Goal: Task Accomplishment & Management: Complete application form

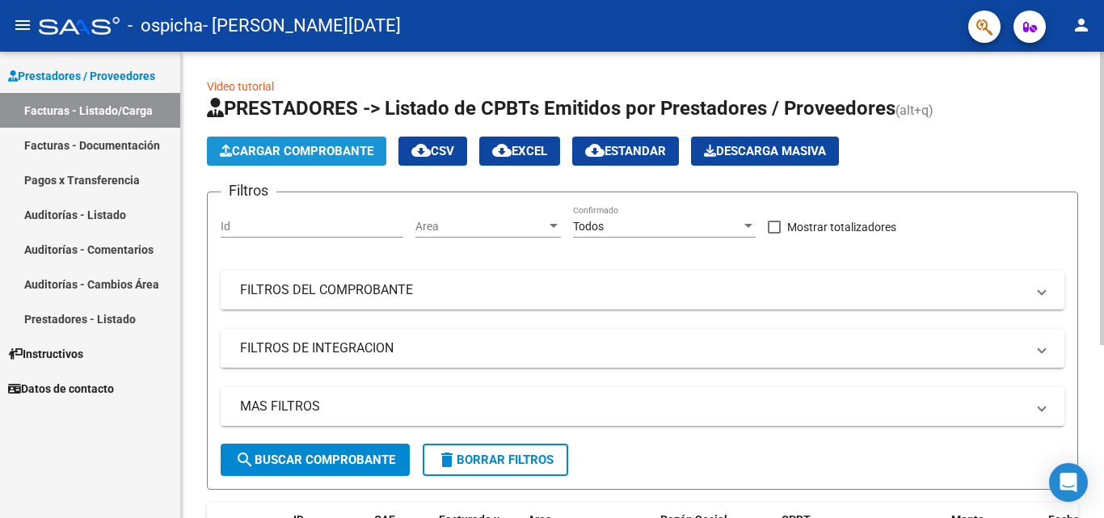
click at [257, 145] on span "Cargar Comprobante" at bounding box center [297, 151] width 154 height 15
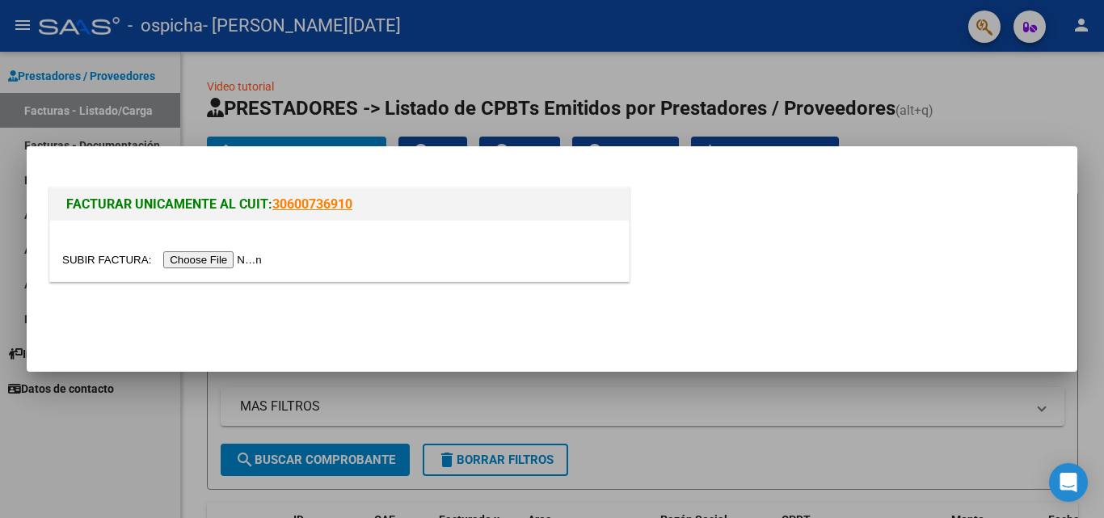
click at [230, 259] on input "file" at bounding box center [164, 259] width 204 height 17
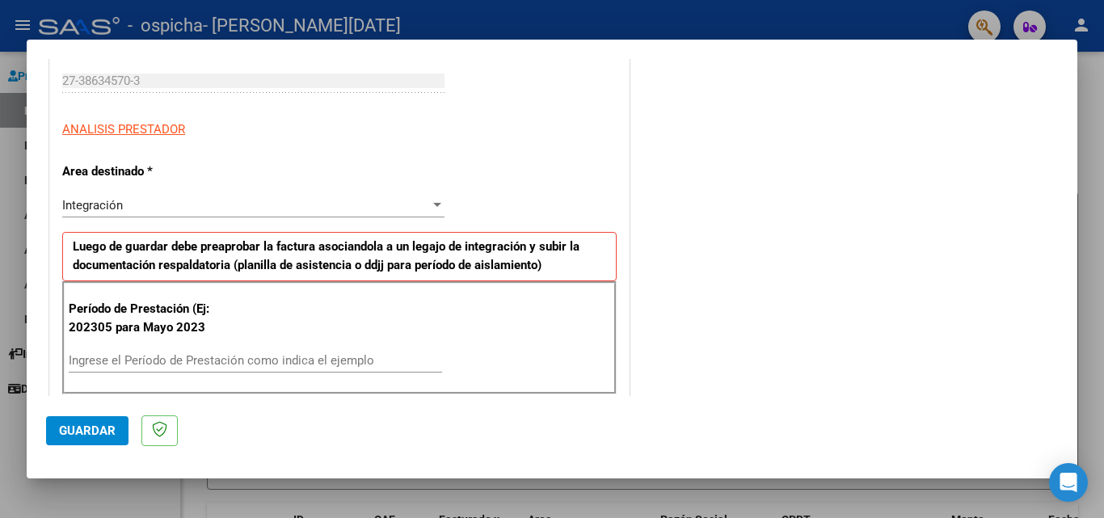
scroll to position [242, 0]
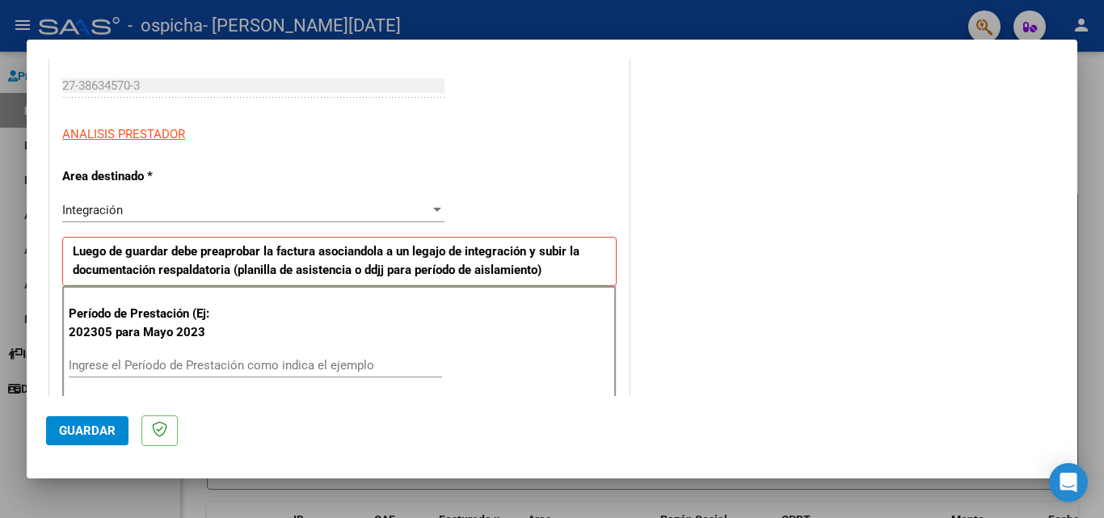
click at [133, 218] on div "Integración Seleccionar Area" at bounding box center [253, 210] width 382 height 24
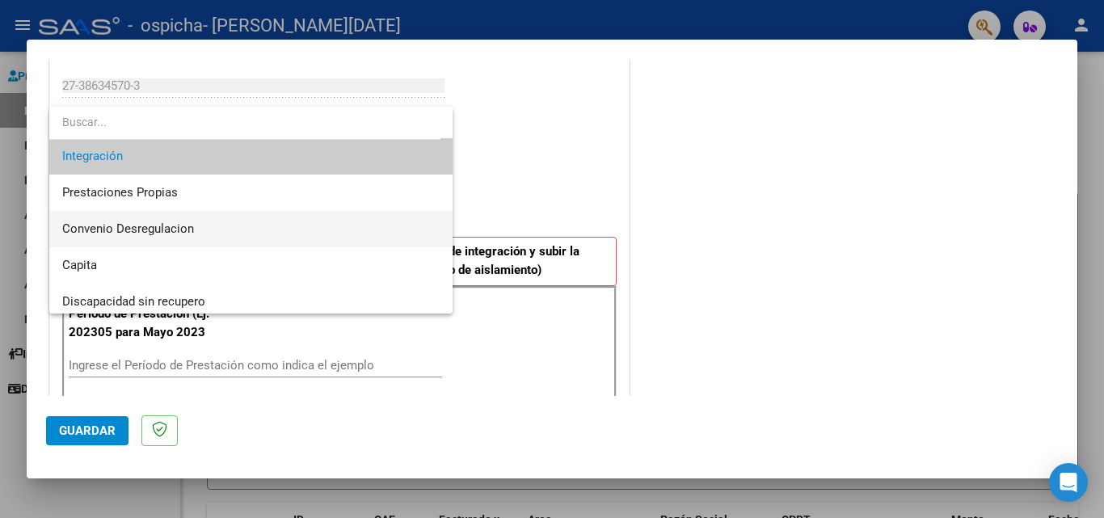
scroll to position [120, 0]
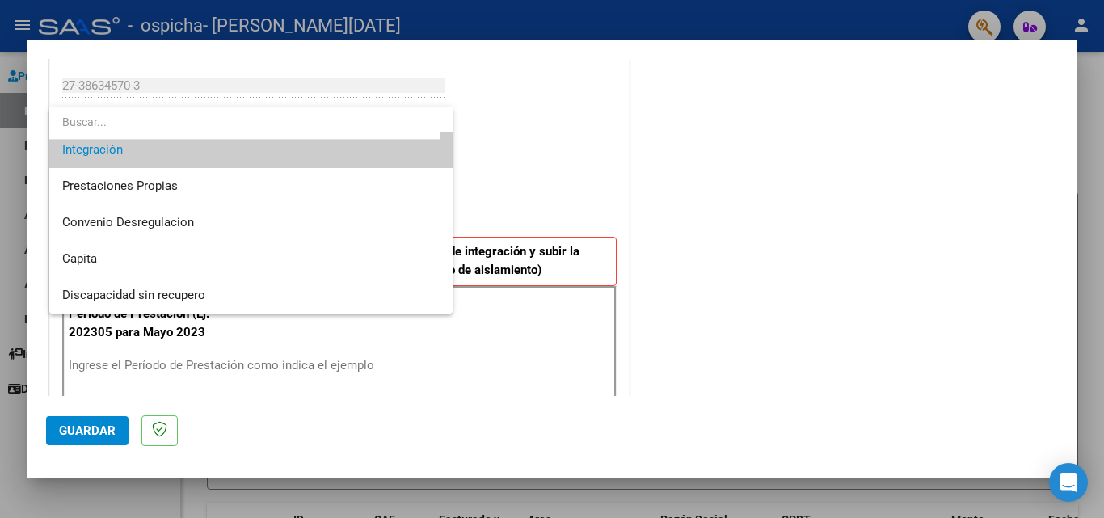
click at [496, 187] on div at bounding box center [552, 259] width 1104 height 518
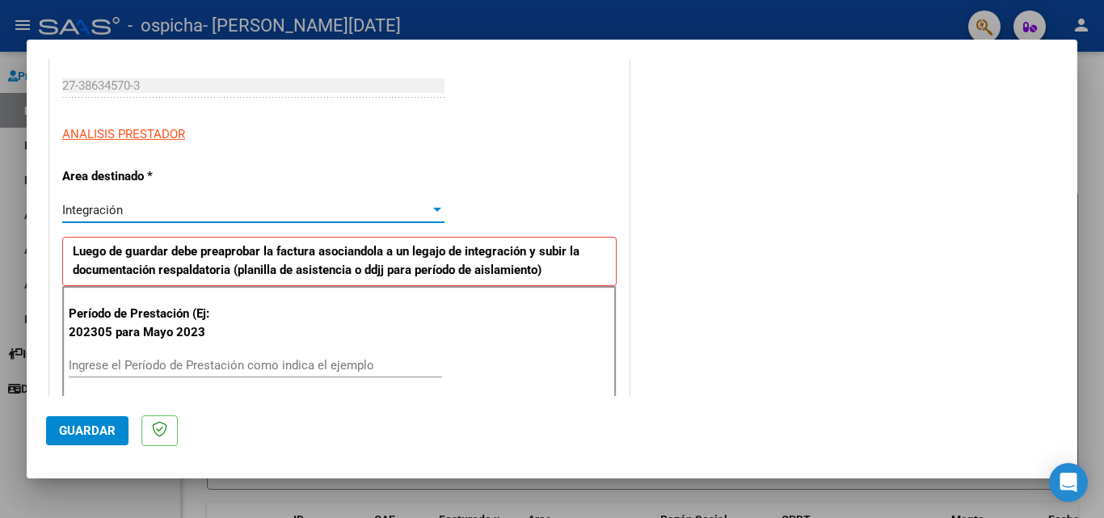
click at [238, 216] on div "Integración" at bounding box center [246, 210] width 368 height 15
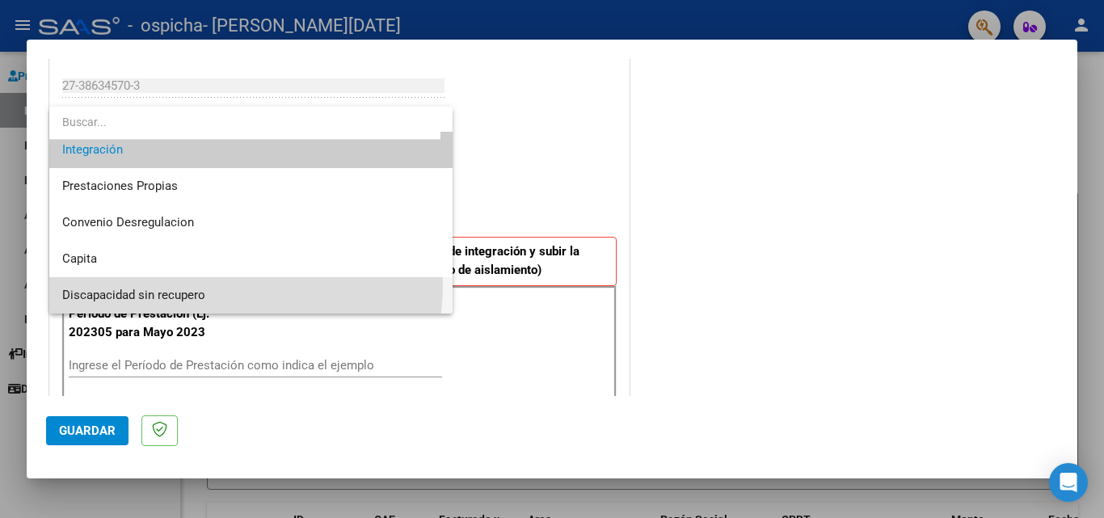
click at [203, 284] on span "Discapacidad sin recupero" at bounding box center [250, 295] width 377 height 36
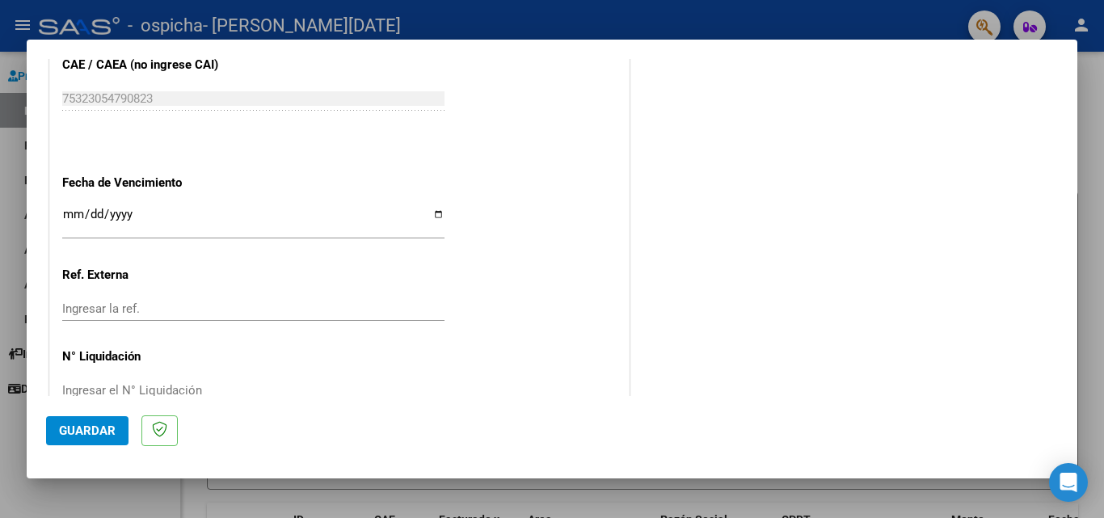
scroll to position [893, 0]
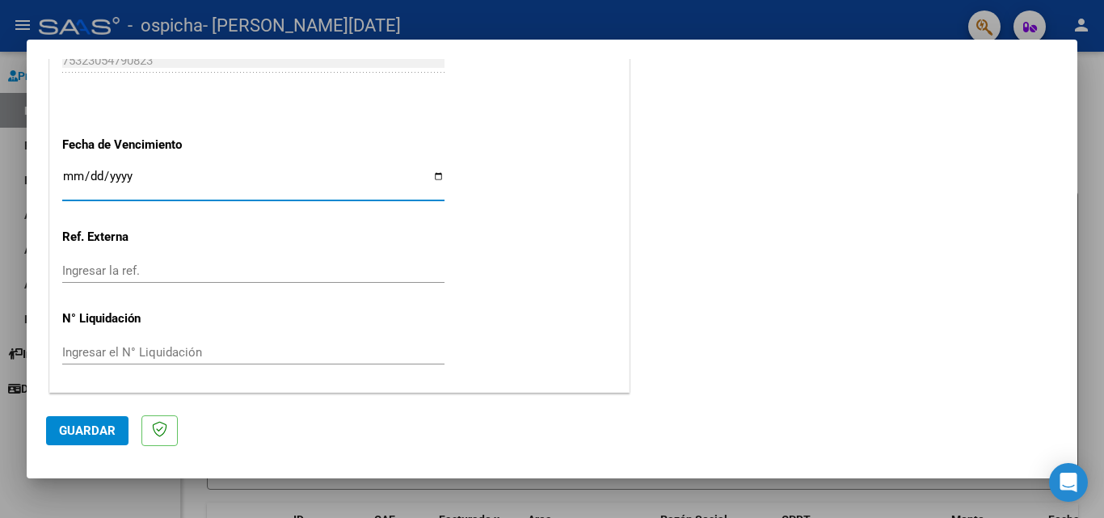
click at [431, 172] on input "Ingresar la fecha" at bounding box center [253, 183] width 382 height 26
type input "[DATE]"
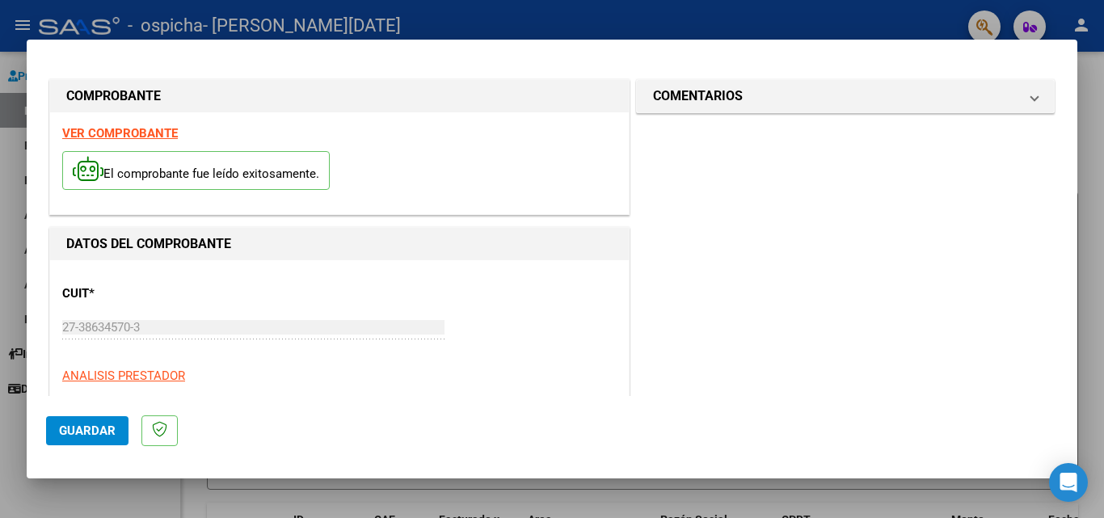
scroll to position [0, 0]
click at [74, 431] on span "Guardar" at bounding box center [87, 430] width 57 height 15
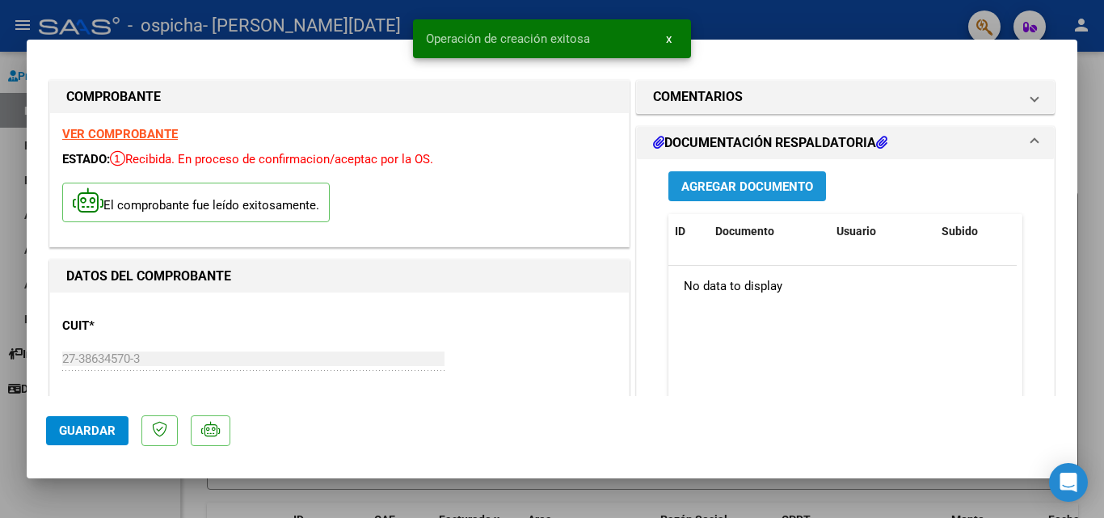
click at [690, 184] on span "Agregar Documento" at bounding box center [747, 186] width 132 height 15
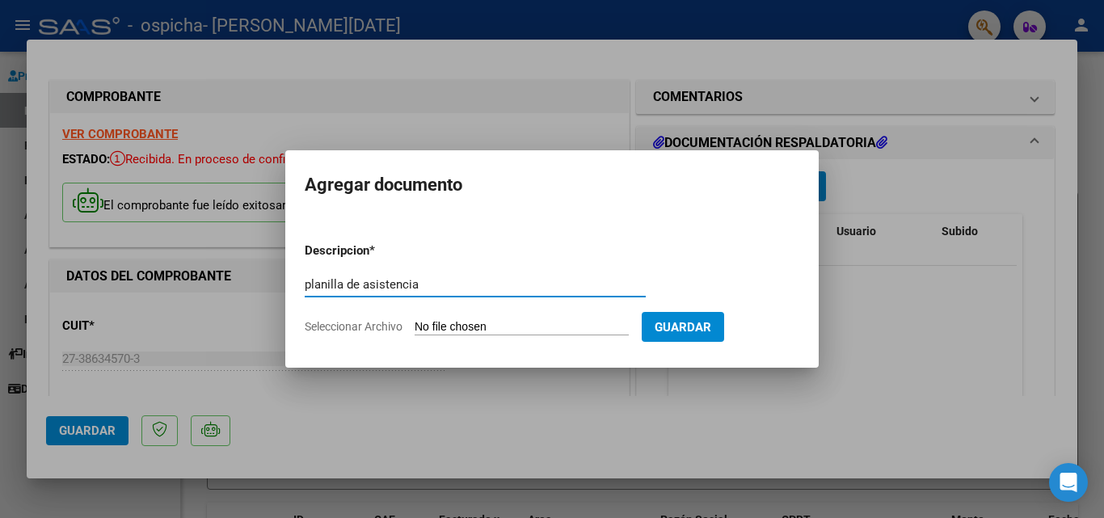
type input "planilla de asistencia"
click at [697, 334] on span "Guardar" at bounding box center [682, 327] width 57 height 15
click at [531, 326] on input "Seleccionar Archivo" at bounding box center [521, 327] width 214 height 15
type input "C:\fakepath\planilla [PERSON_NAME].pdf"
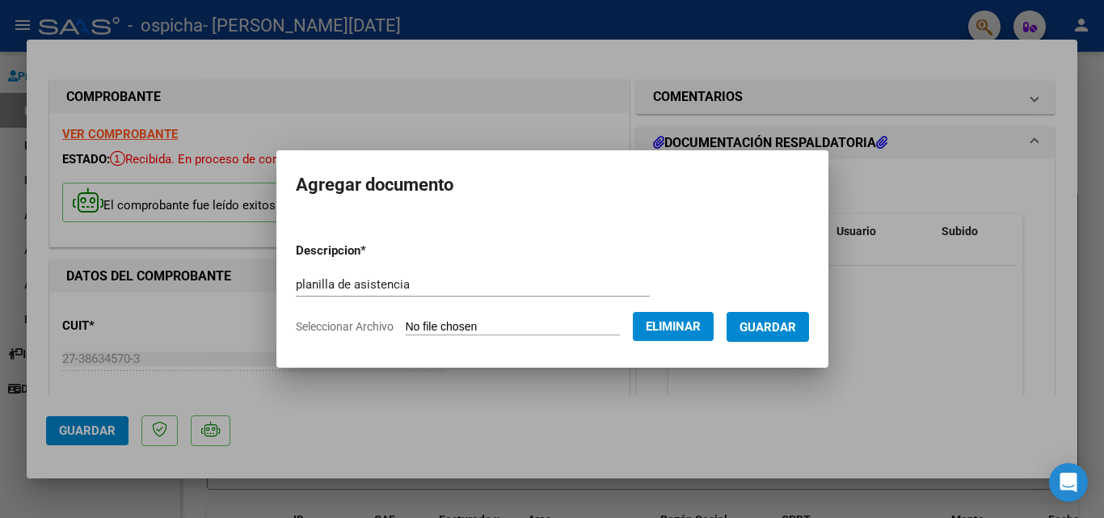
click at [772, 333] on span "Guardar" at bounding box center [767, 327] width 57 height 15
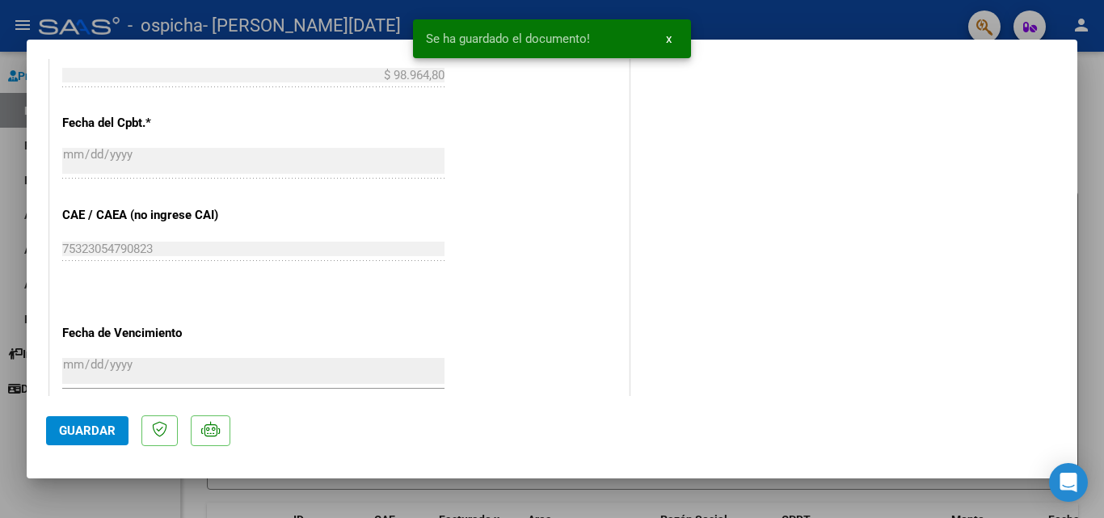
scroll to position [889, 0]
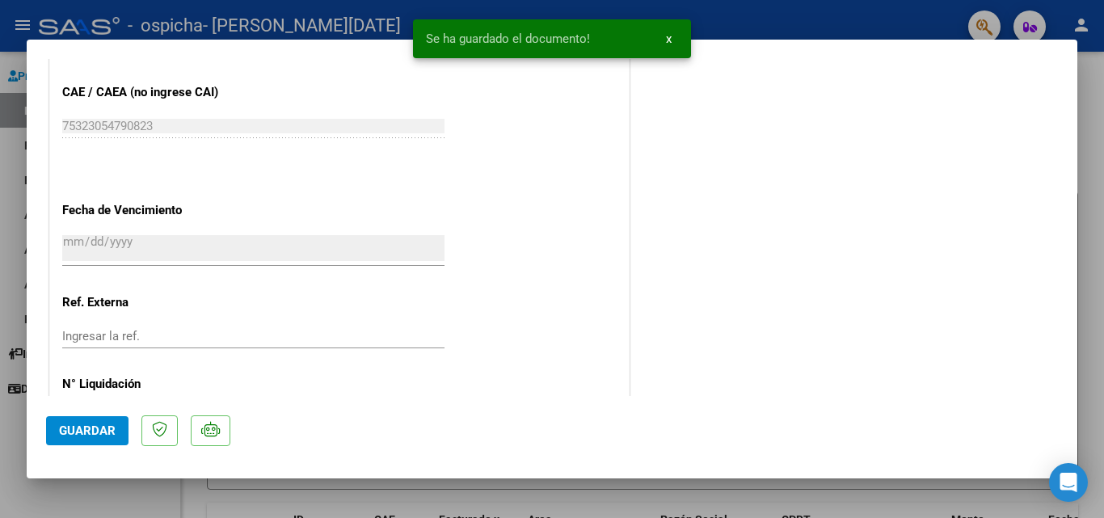
click at [86, 435] on span "Guardar" at bounding box center [87, 430] width 57 height 15
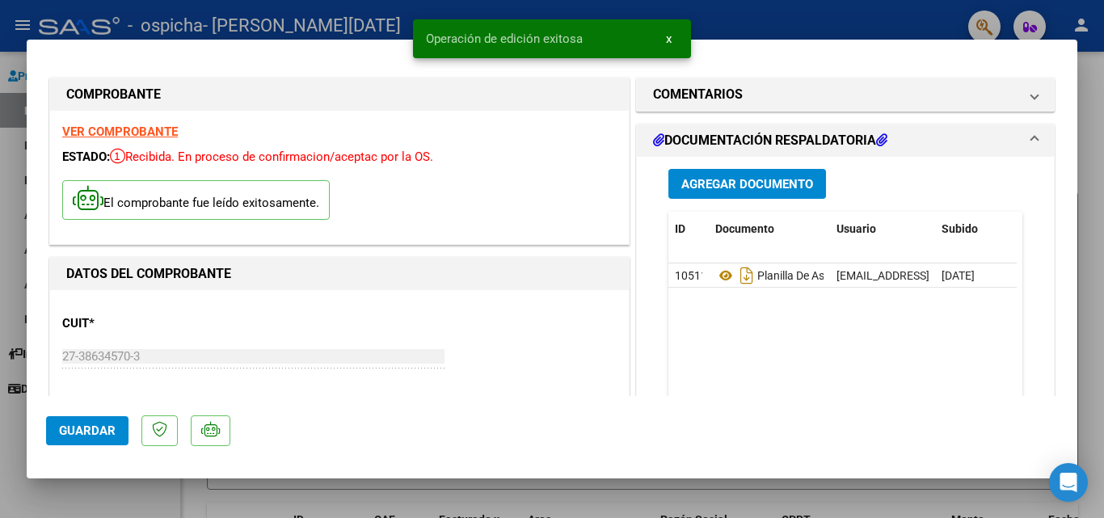
scroll to position [0, 0]
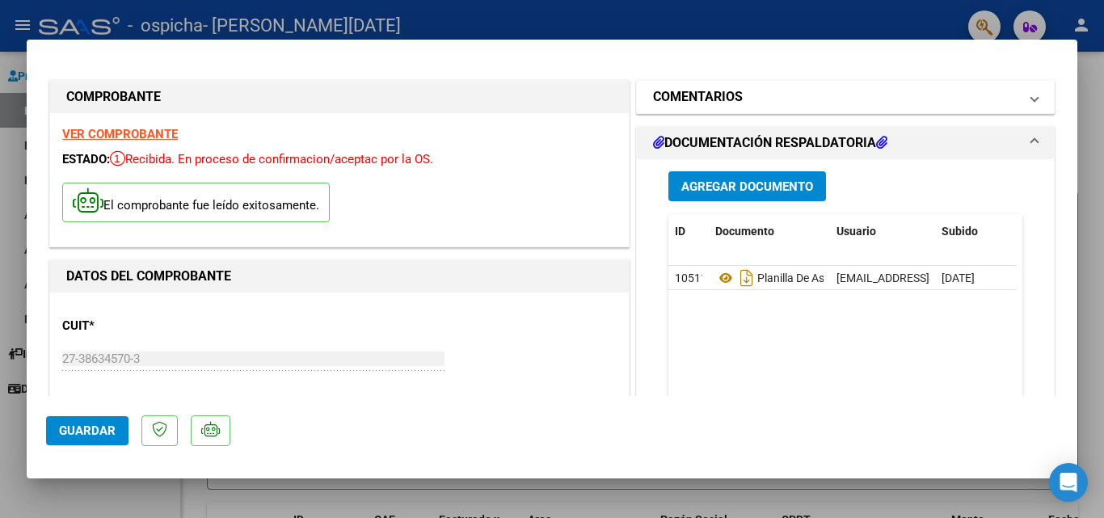
click at [673, 81] on mat-expansion-panel-header "COMENTARIOS" at bounding box center [845, 97] width 417 height 32
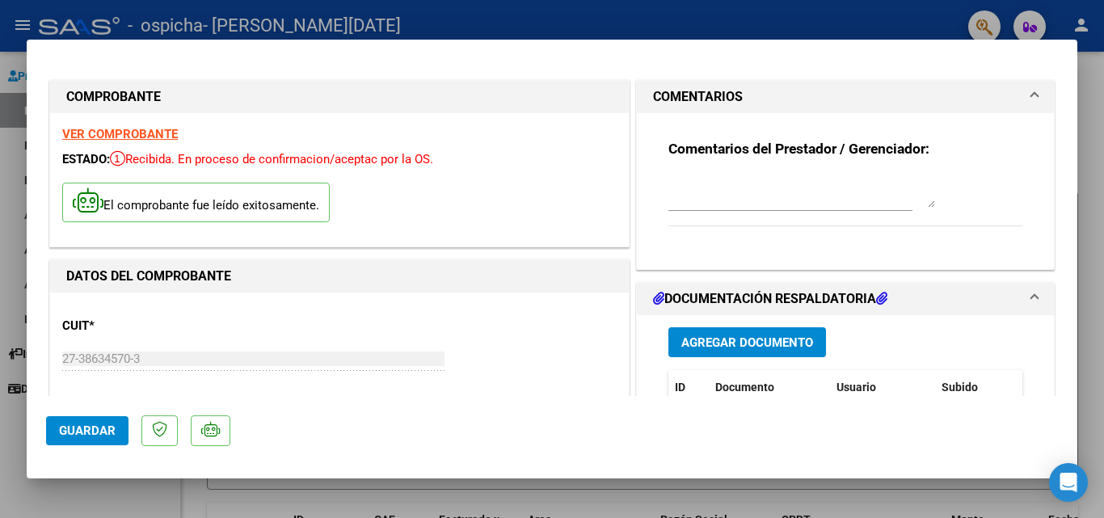
click at [673, 82] on mat-expansion-panel-header "COMENTARIOS" at bounding box center [845, 97] width 417 height 32
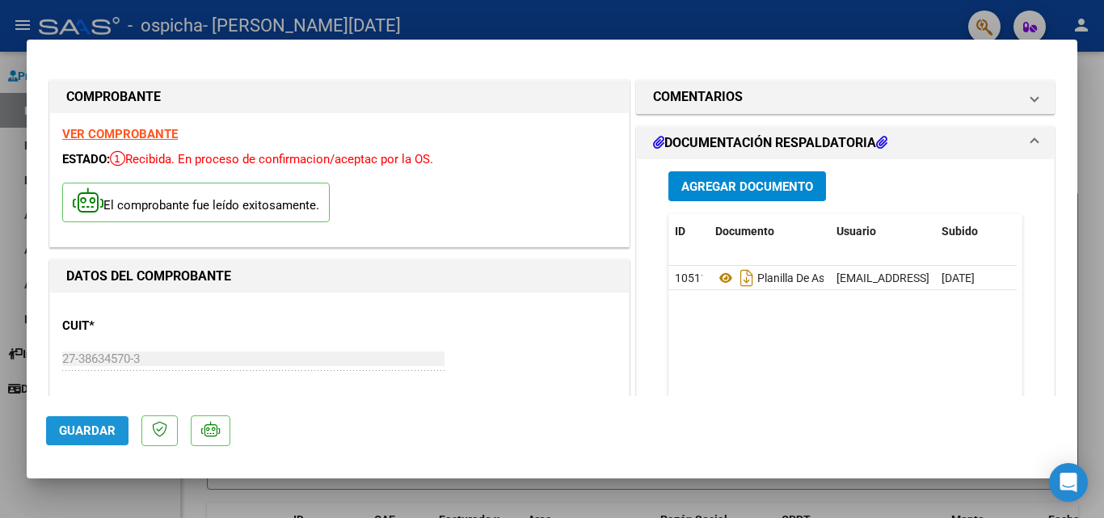
click at [75, 435] on span "Guardar" at bounding box center [87, 430] width 57 height 15
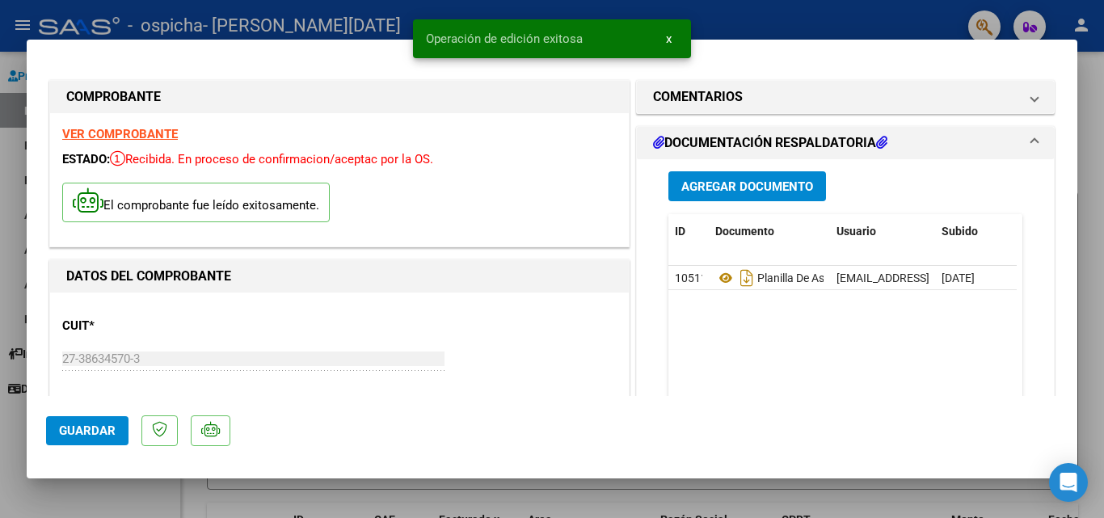
drag, startPoint x: 1094, startPoint y: 266, endPoint x: 1047, endPoint y: 280, distance: 48.8
click at [1094, 265] on div at bounding box center [552, 259] width 1104 height 518
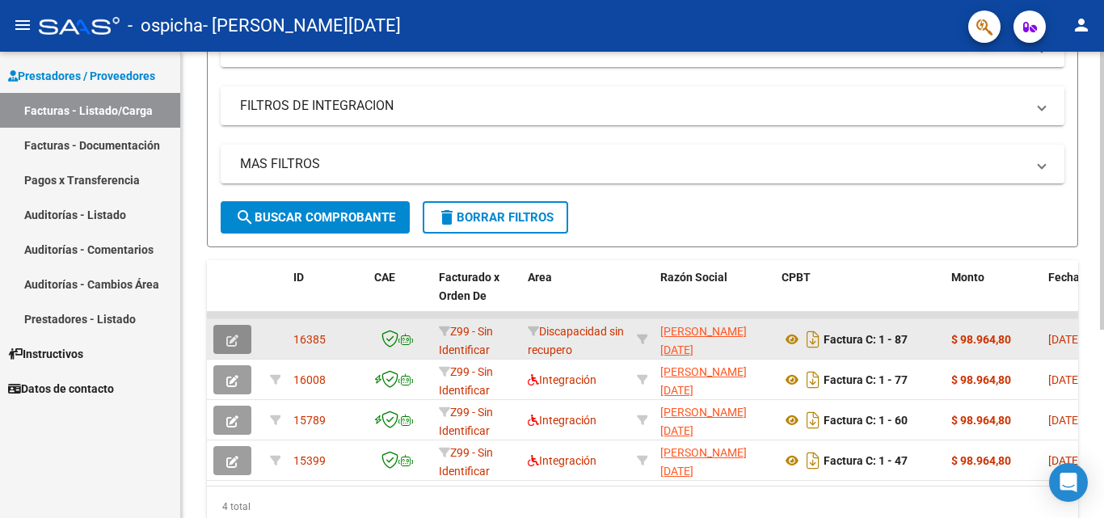
click at [239, 331] on button "button" at bounding box center [232, 339] width 38 height 29
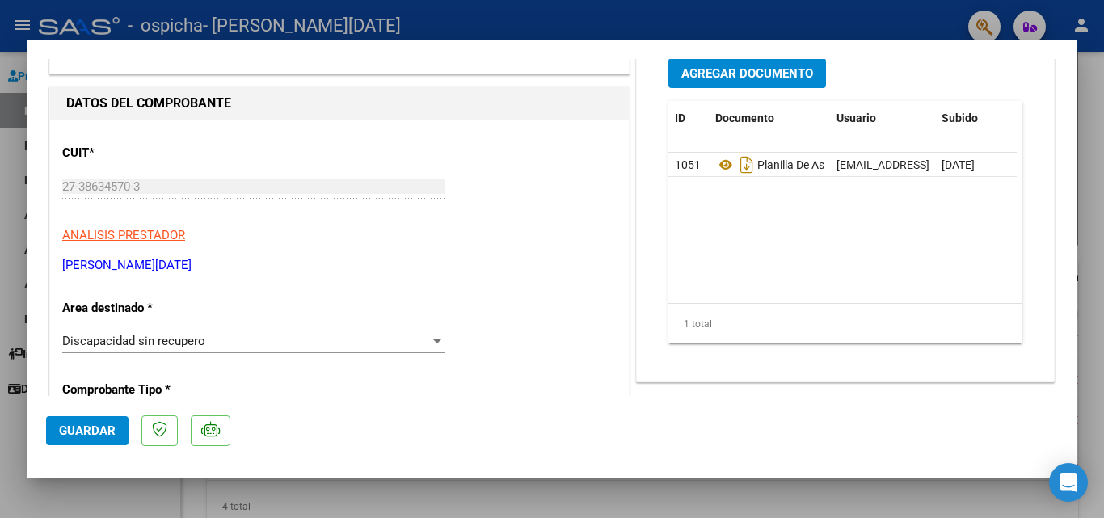
scroll to position [162, 0]
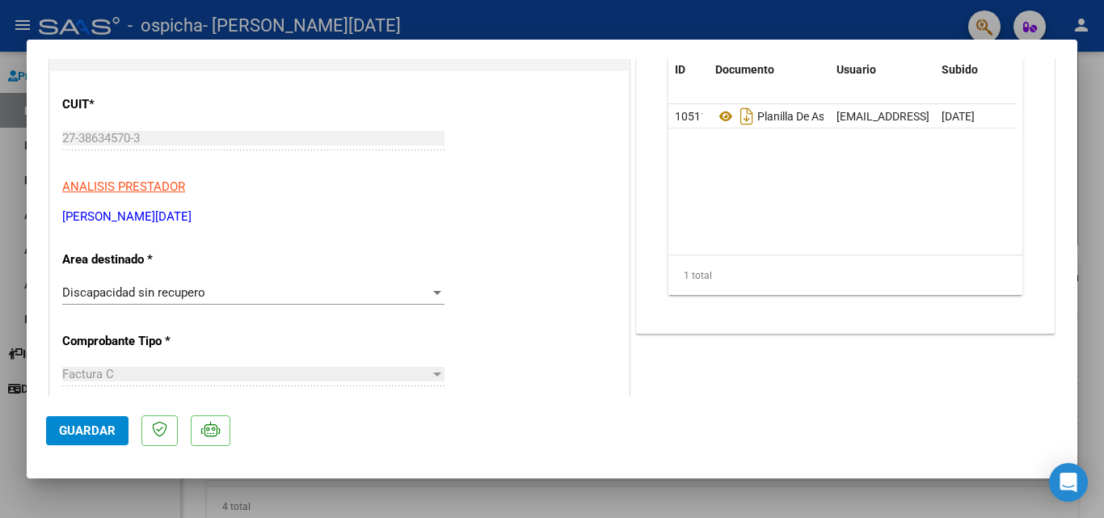
click at [147, 292] on span "Discapacidad sin recupero" at bounding box center [133, 292] width 143 height 15
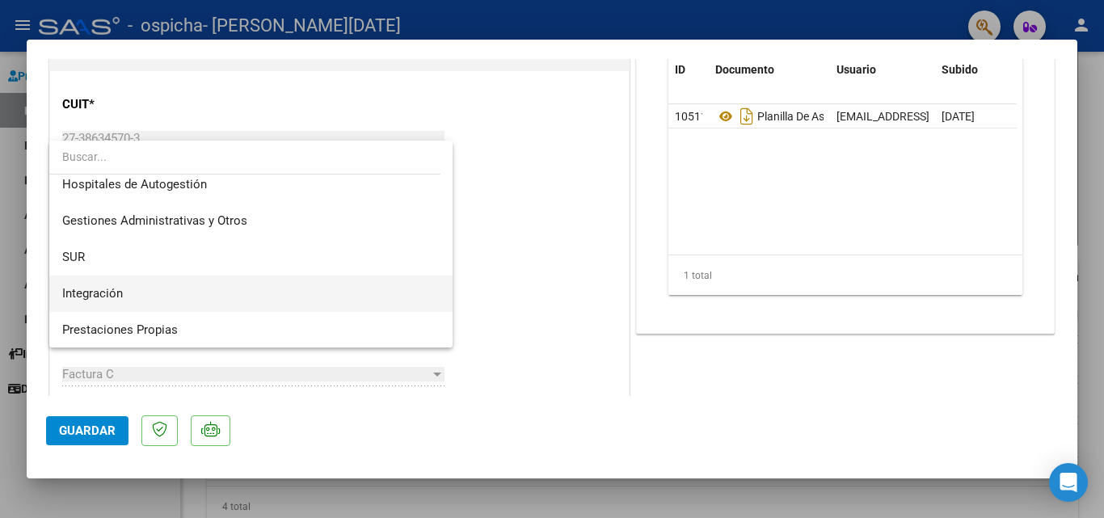
scroll to position [0, 0]
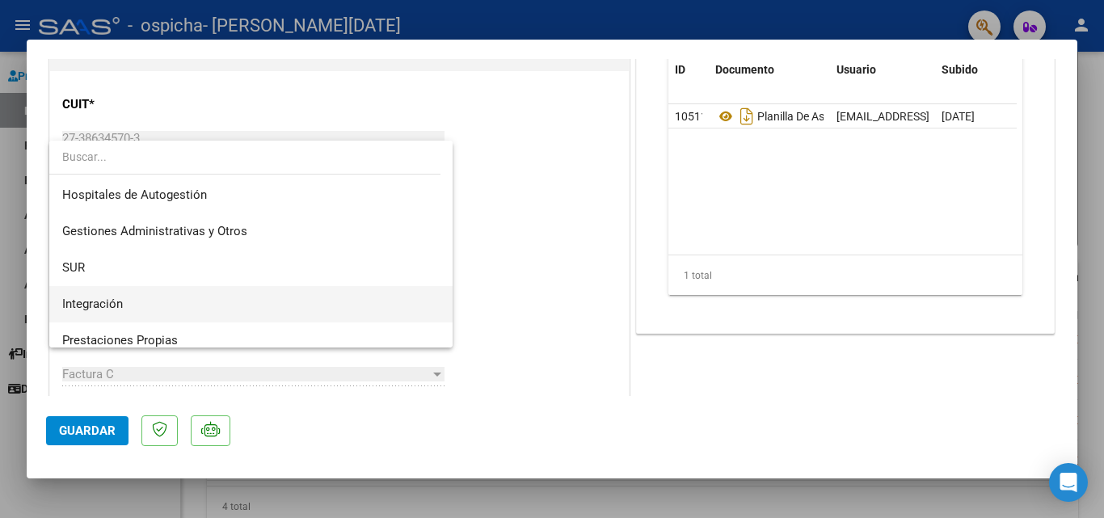
click at [116, 299] on span "Integración" at bounding box center [92, 304] width 61 height 15
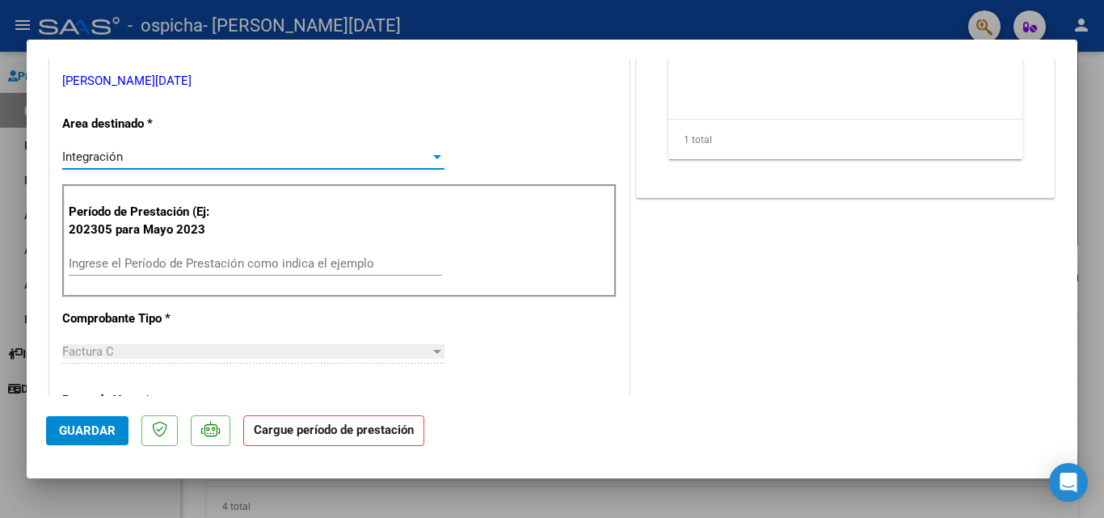
scroll to position [323, 0]
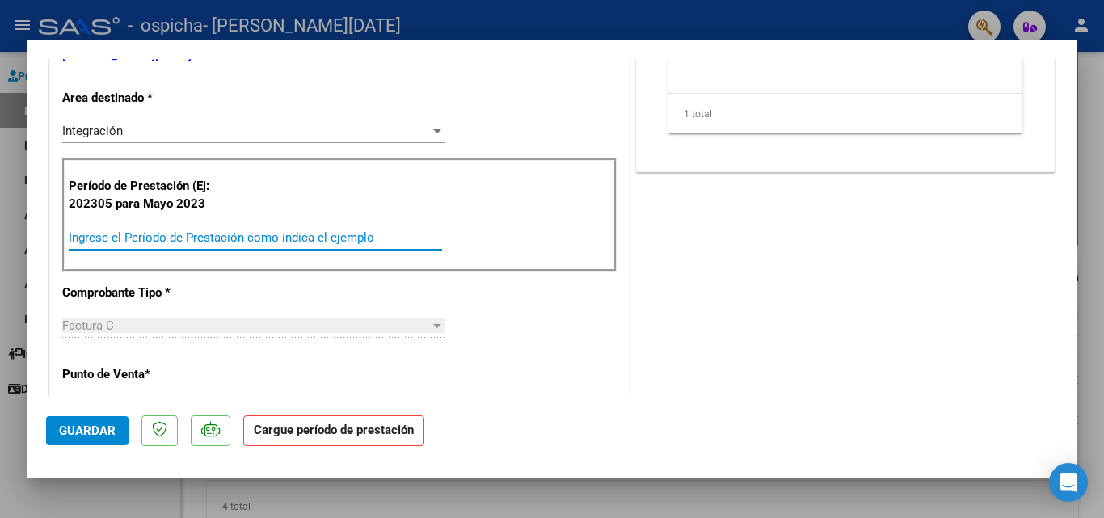
click at [166, 244] on input "Ingrese el Período de Prestación como indica el ejemplo" at bounding box center [255, 237] width 373 height 15
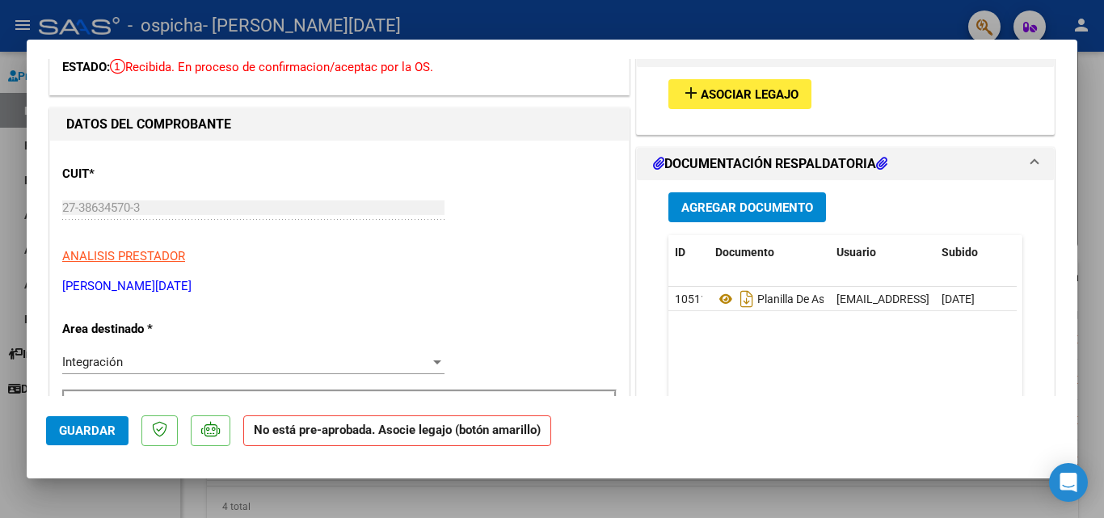
scroll to position [0, 0]
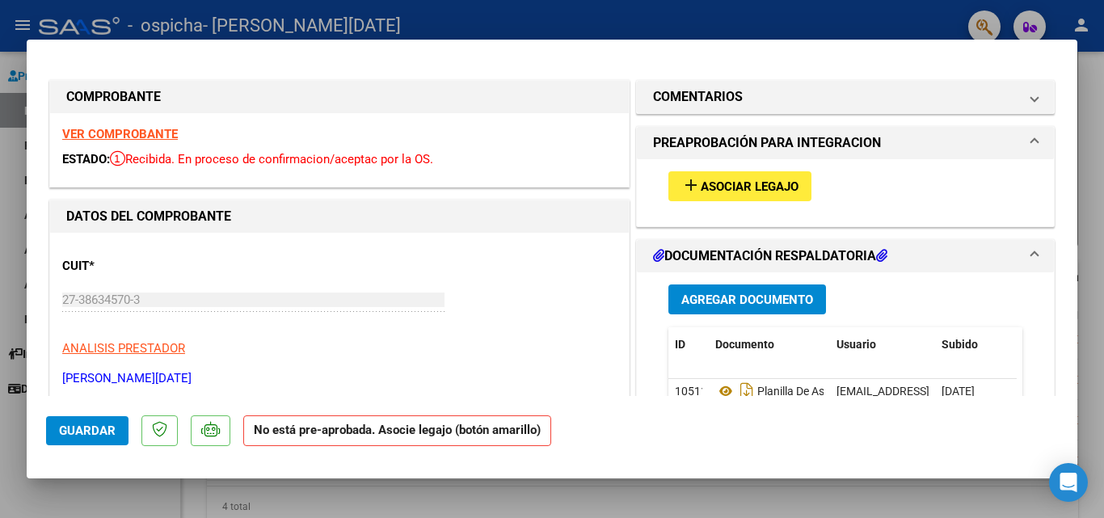
type input "202507"
click at [712, 182] on span "Asociar Legajo" at bounding box center [750, 186] width 98 height 15
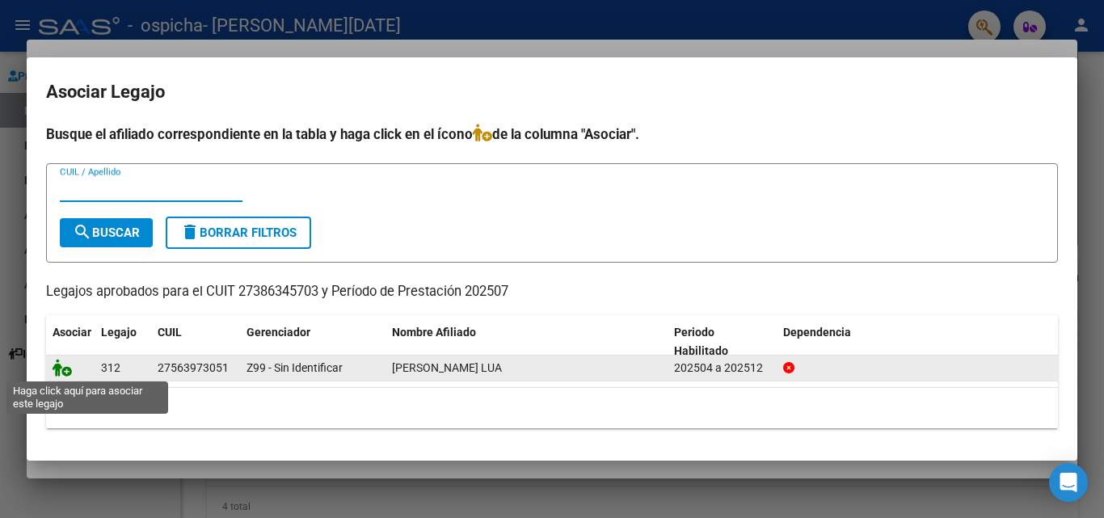
click at [65, 372] on icon at bounding box center [62, 368] width 19 height 18
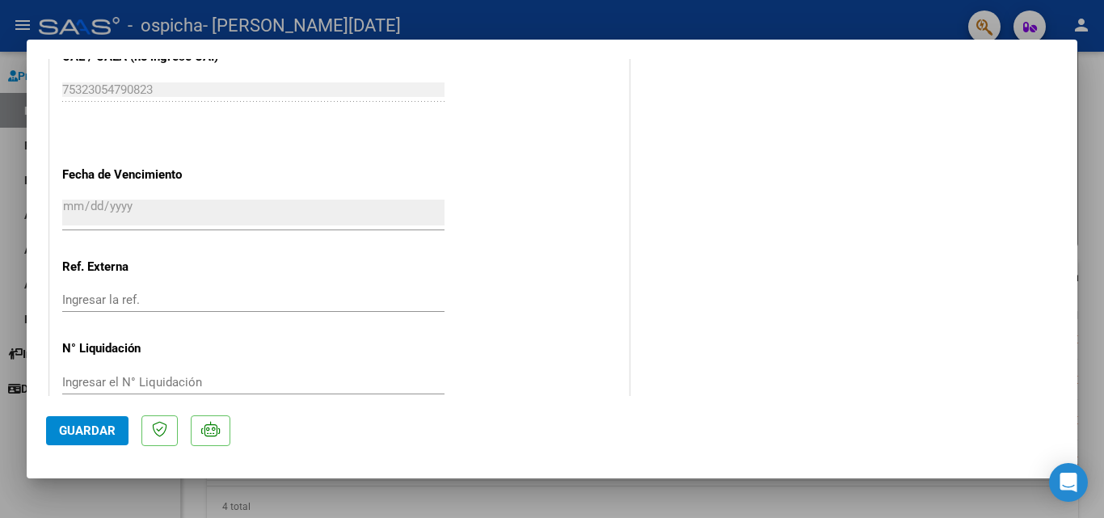
scroll to position [1050, 0]
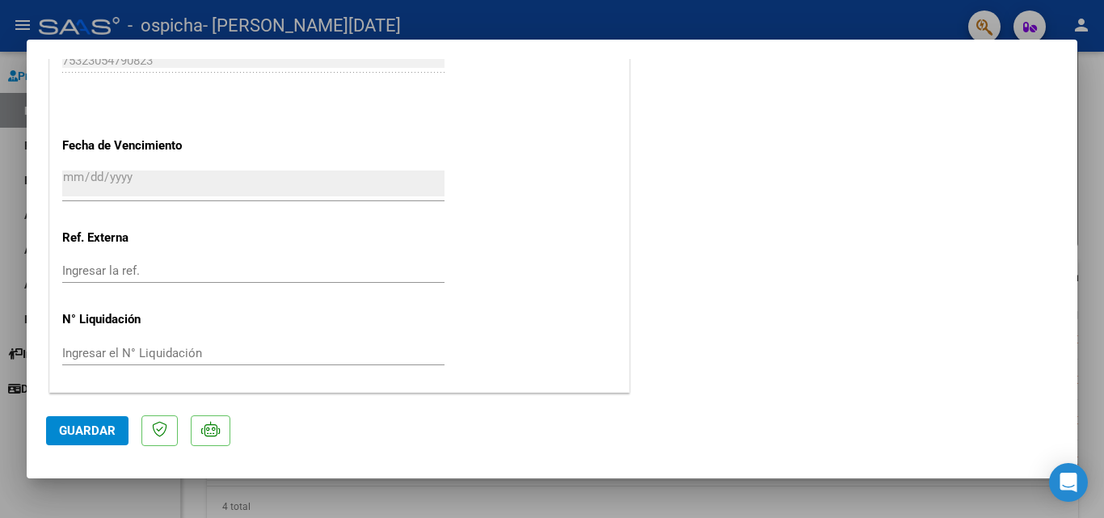
click at [77, 425] on span "Guardar" at bounding box center [87, 430] width 57 height 15
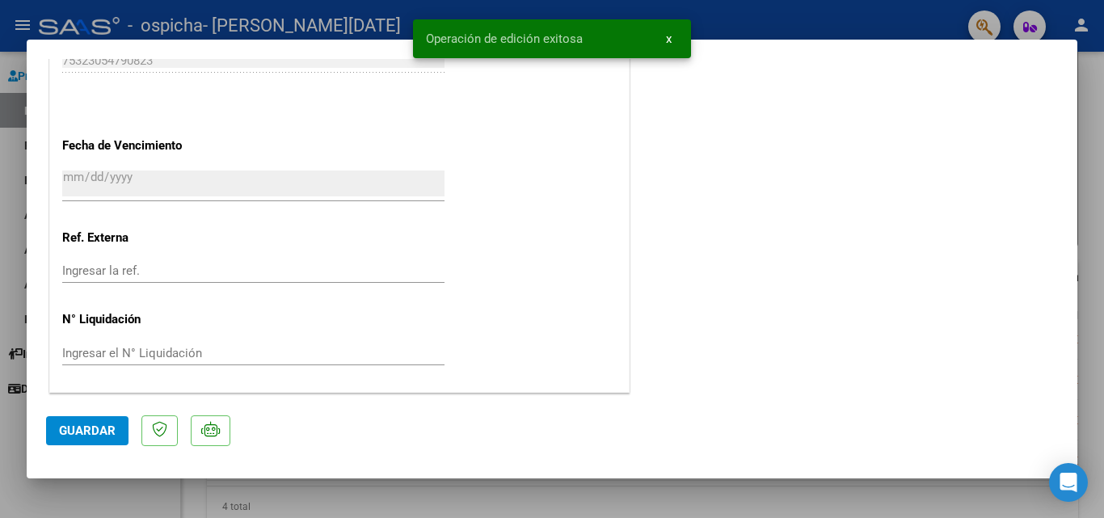
click at [1103, 180] on div at bounding box center [552, 259] width 1104 height 518
type input "$ 0,00"
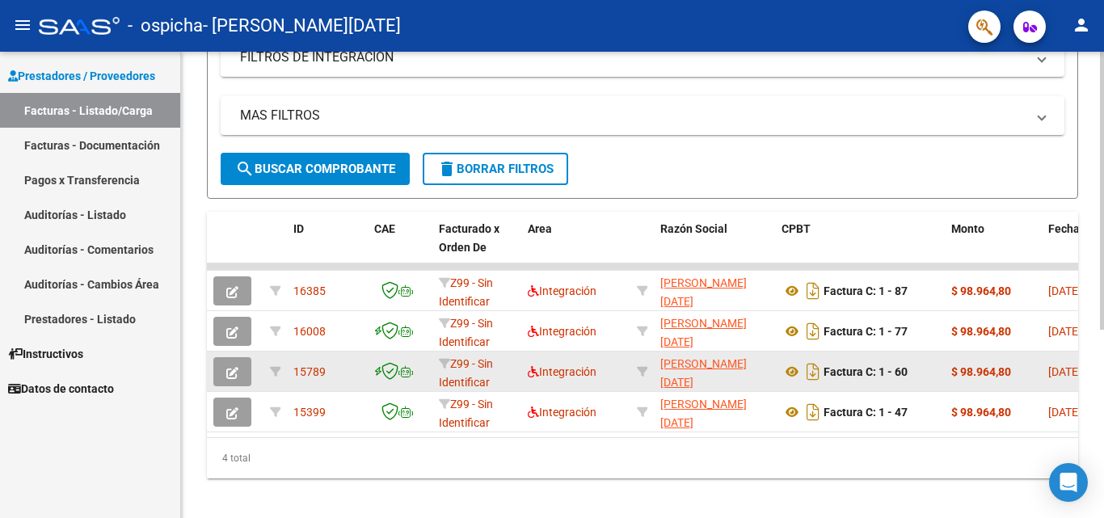
scroll to position [316, 0]
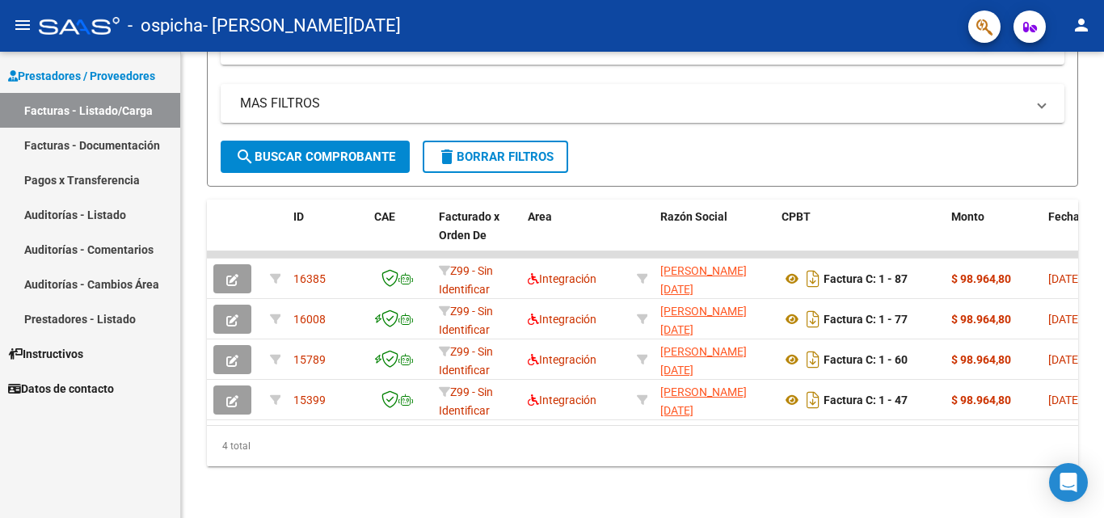
click at [85, 177] on link "Pagos x Transferencia" at bounding box center [90, 179] width 180 height 35
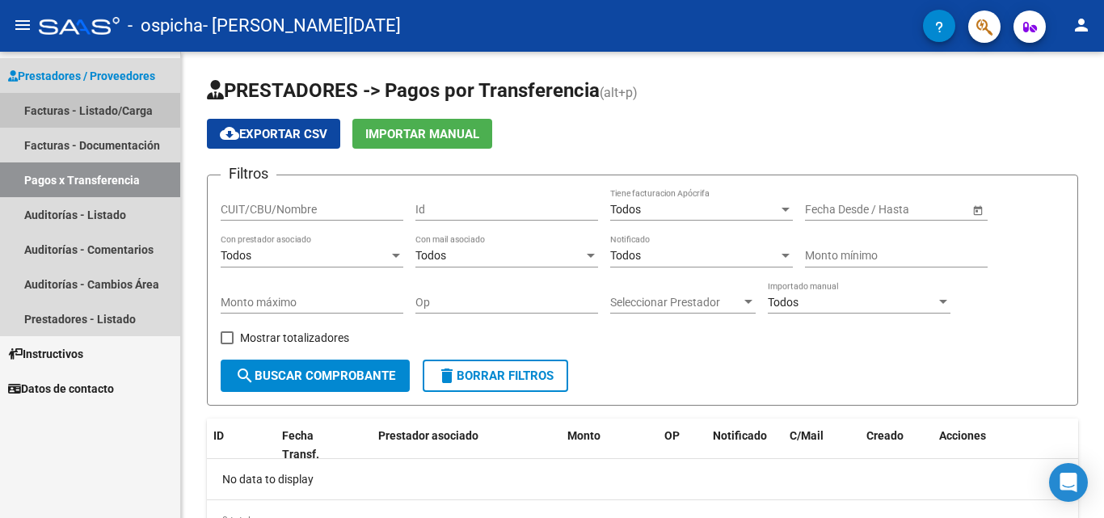
click at [66, 111] on link "Facturas - Listado/Carga" at bounding box center [90, 110] width 180 height 35
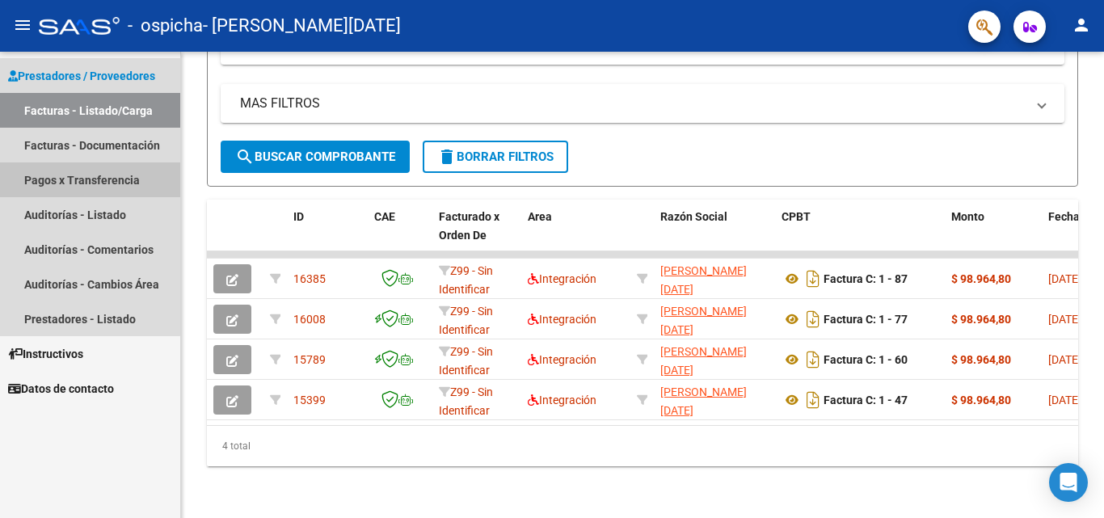
click at [57, 180] on link "Pagos x Transferencia" at bounding box center [90, 179] width 180 height 35
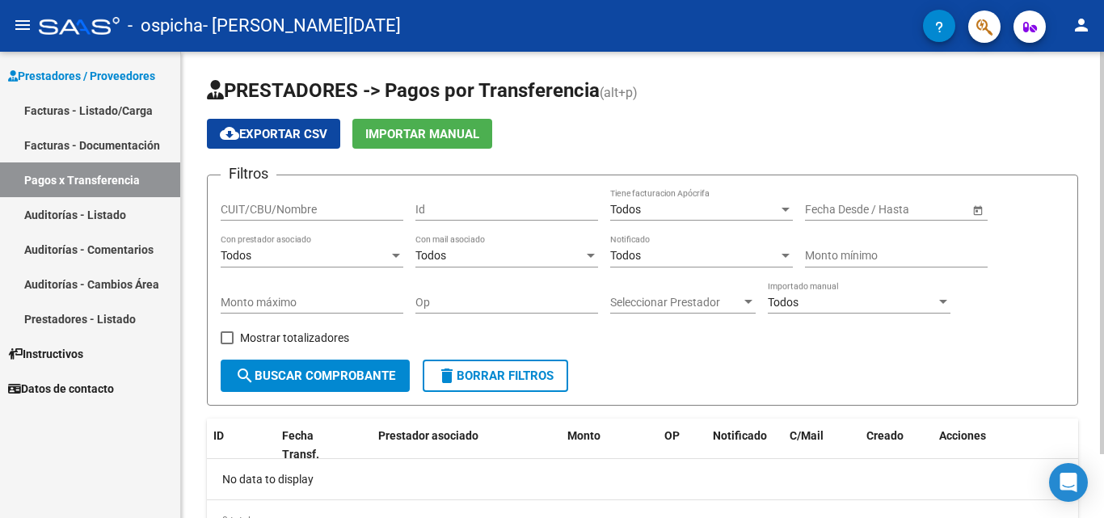
click at [344, 376] on span "search Buscar Comprobante" at bounding box center [315, 375] width 160 height 15
click at [259, 212] on input "CUIT/CBU/Nombre" at bounding box center [312, 210] width 183 height 14
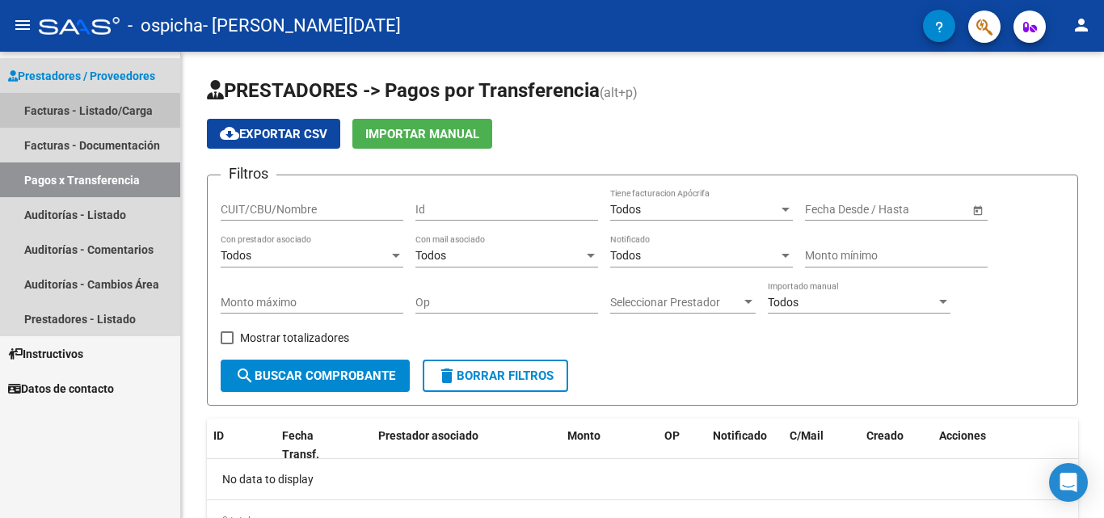
click at [93, 113] on link "Facturas - Listado/Carga" at bounding box center [90, 110] width 180 height 35
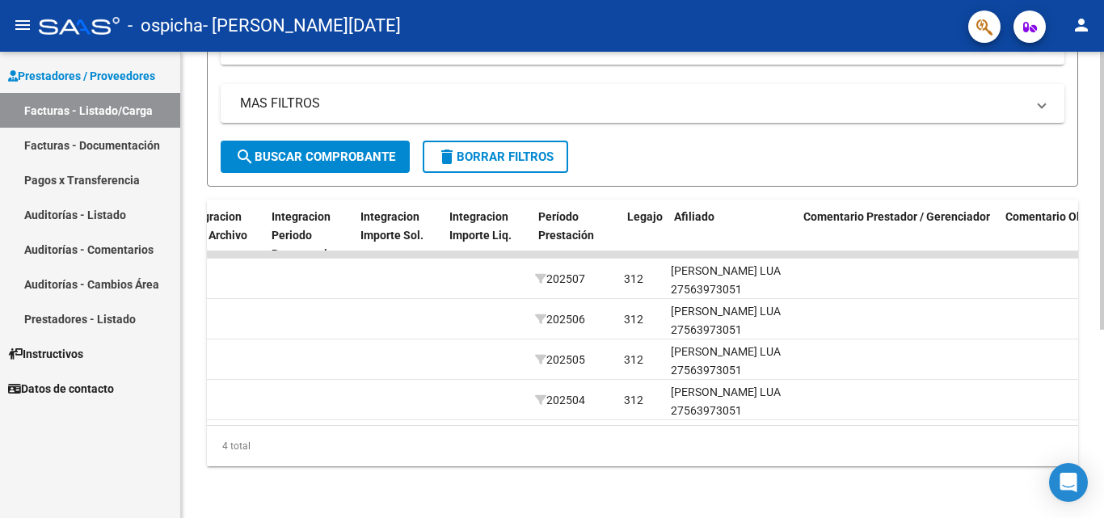
scroll to position [0, 1774]
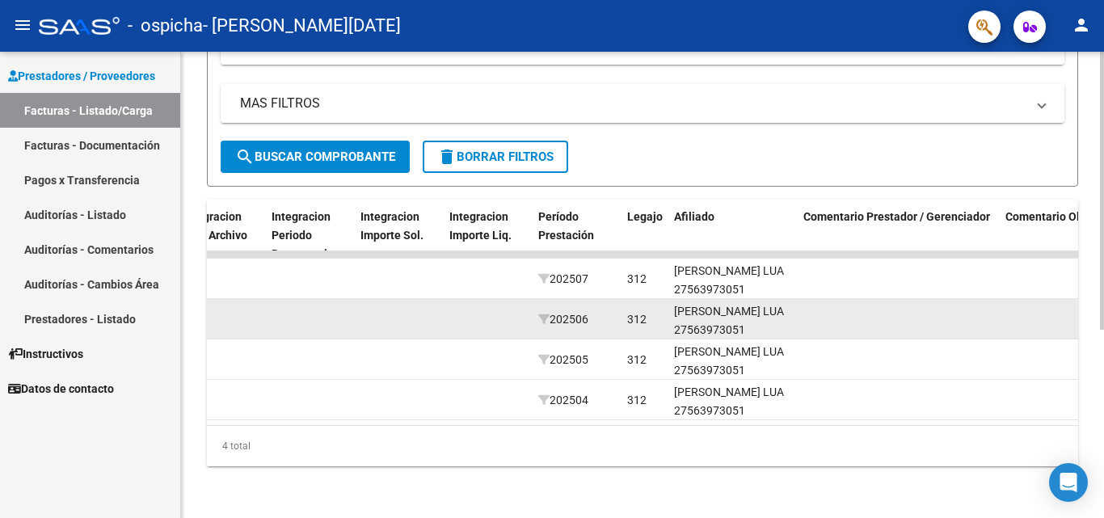
click at [703, 316] on div "[PERSON_NAME] LUA 27563973051" at bounding box center [732, 320] width 116 height 37
copy div "27563973051"
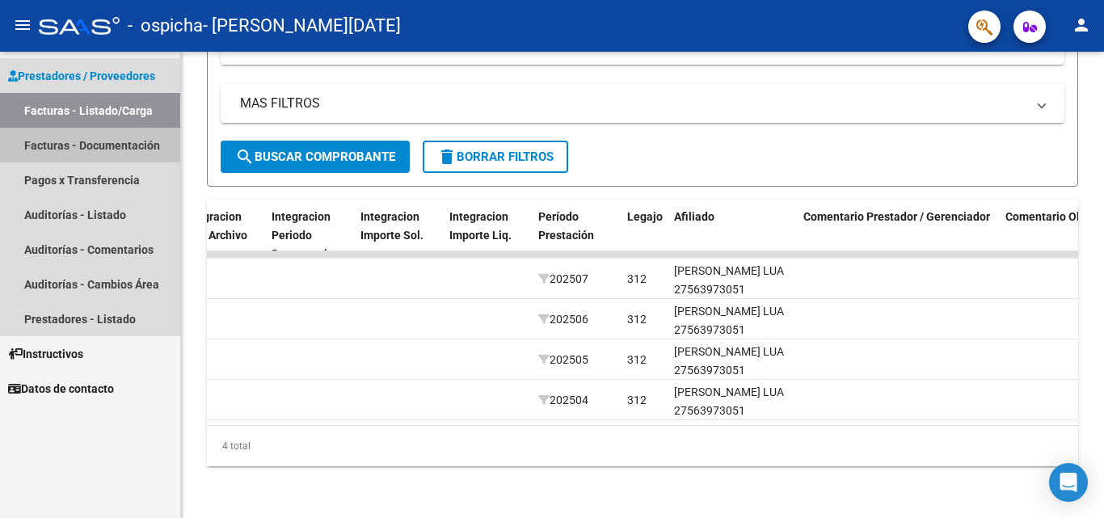
click at [61, 161] on link "Facturas - Documentación" at bounding box center [90, 145] width 180 height 35
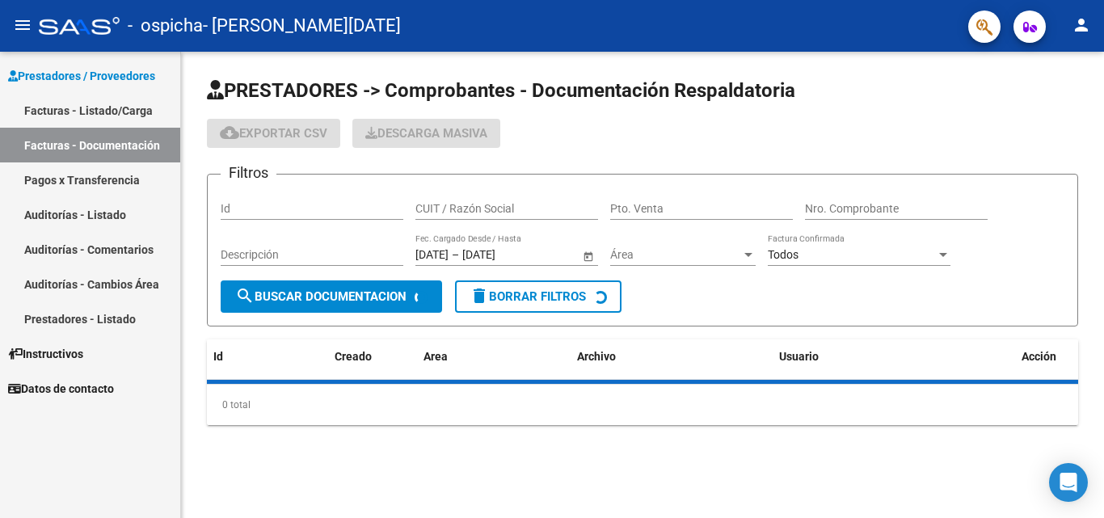
click at [69, 178] on link "Pagos x Transferencia" at bounding box center [90, 179] width 180 height 35
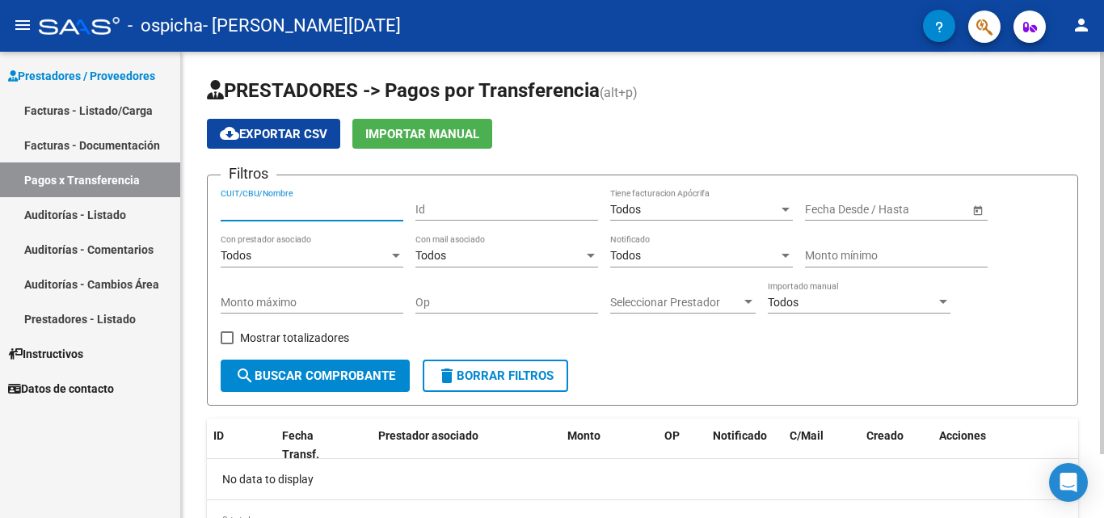
paste input "27563973051"
type input "27563973051"
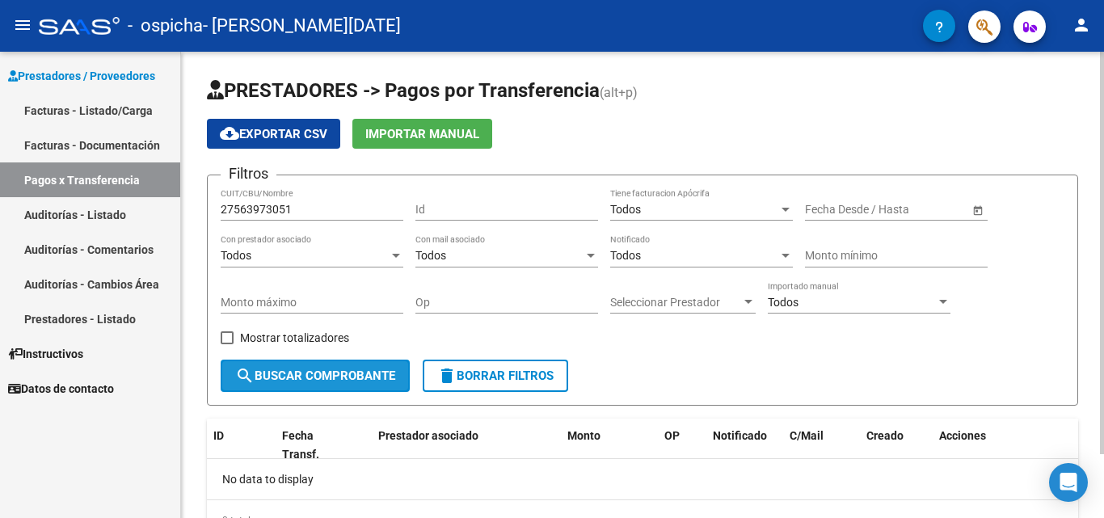
click at [352, 369] on span "search Buscar Comprobante" at bounding box center [315, 375] width 160 height 15
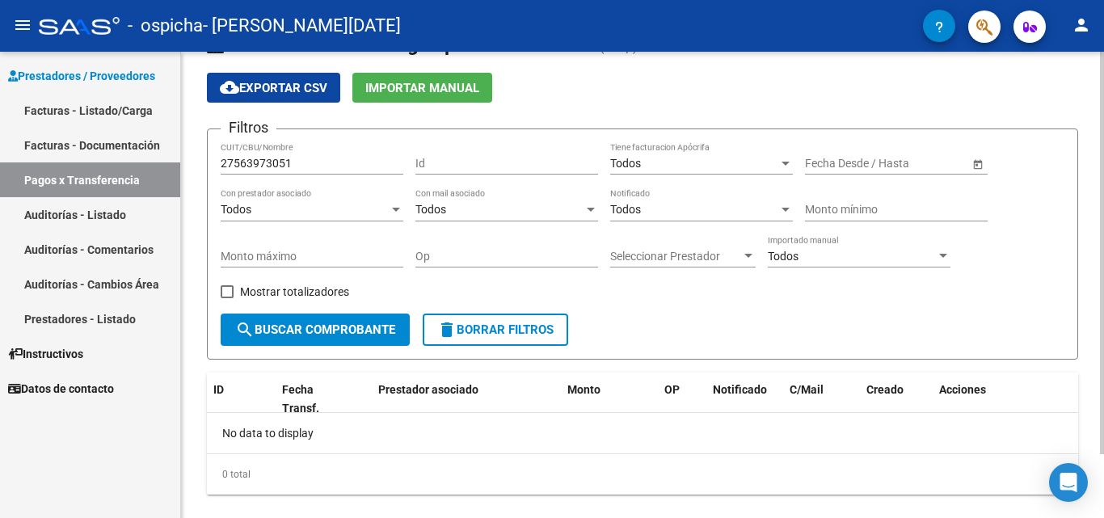
scroll to position [74, 0]
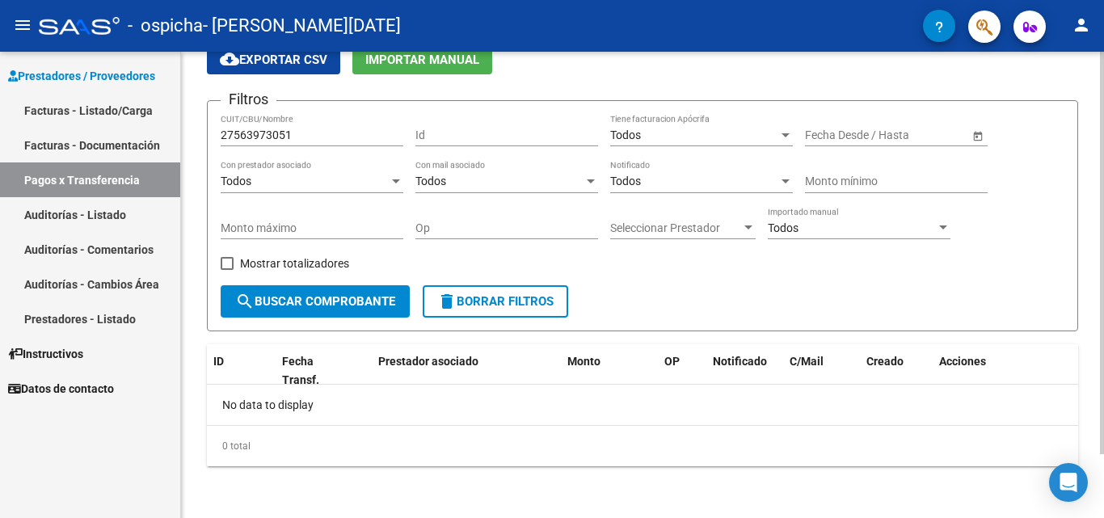
click at [306, 292] on button "search Buscar Comprobante" at bounding box center [315, 301] width 189 height 32
click at [305, 290] on button "search Buscar Comprobante" at bounding box center [315, 301] width 189 height 32
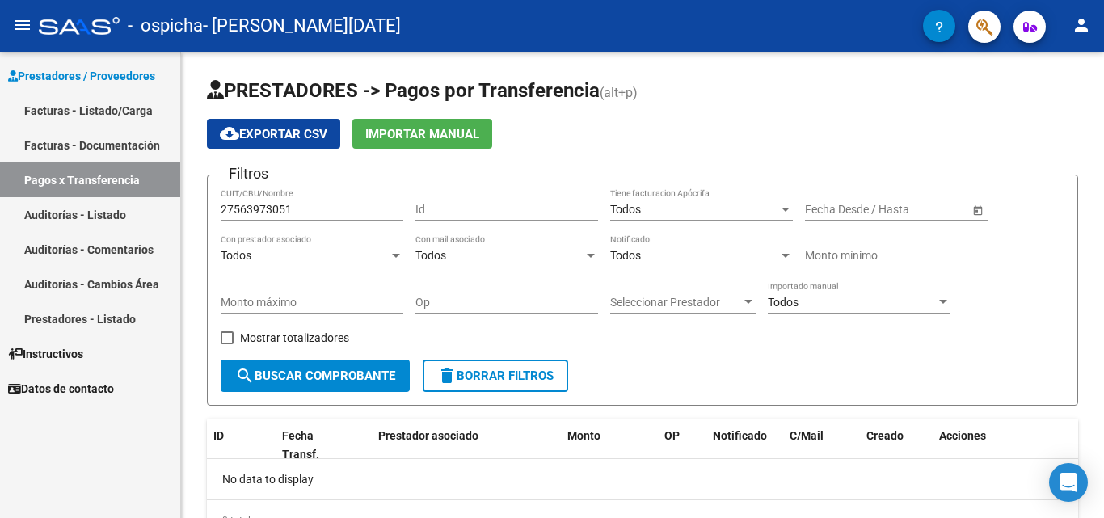
click at [69, 113] on link "Facturas - Listado/Carga" at bounding box center [90, 110] width 180 height 35
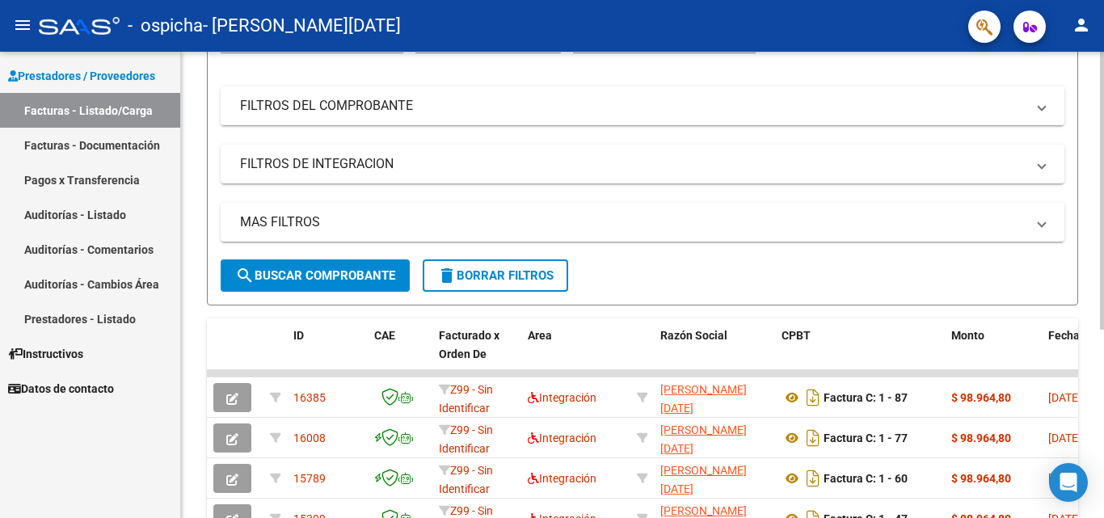
scroll to position [242, 0]
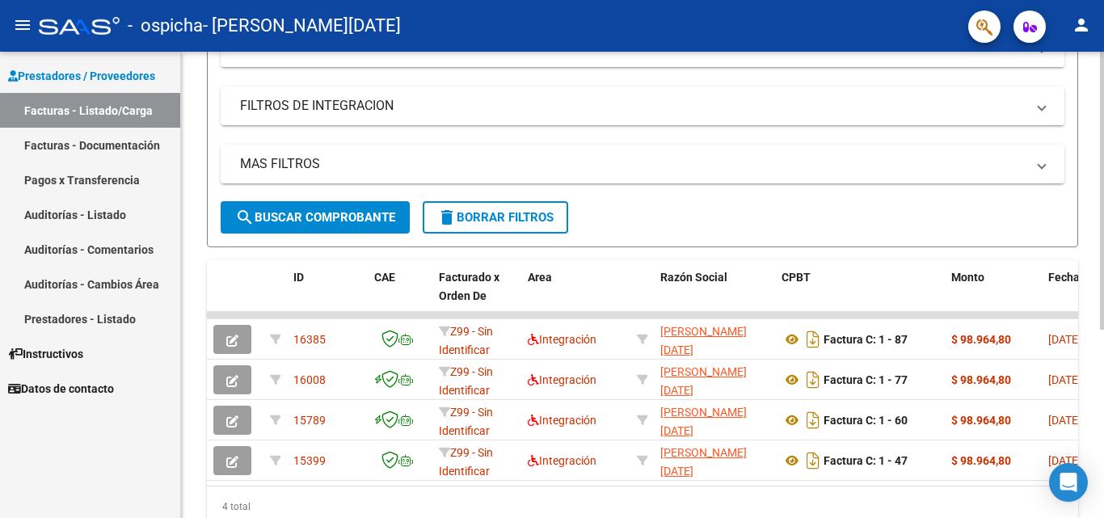
click at [397, 486] on datatable-body "16385 Z99 - Sin Identificar Integración [PERSON_NAME][DATE] 27386345703 Factura…" at bounding box center [642, 399] width 871 height 174
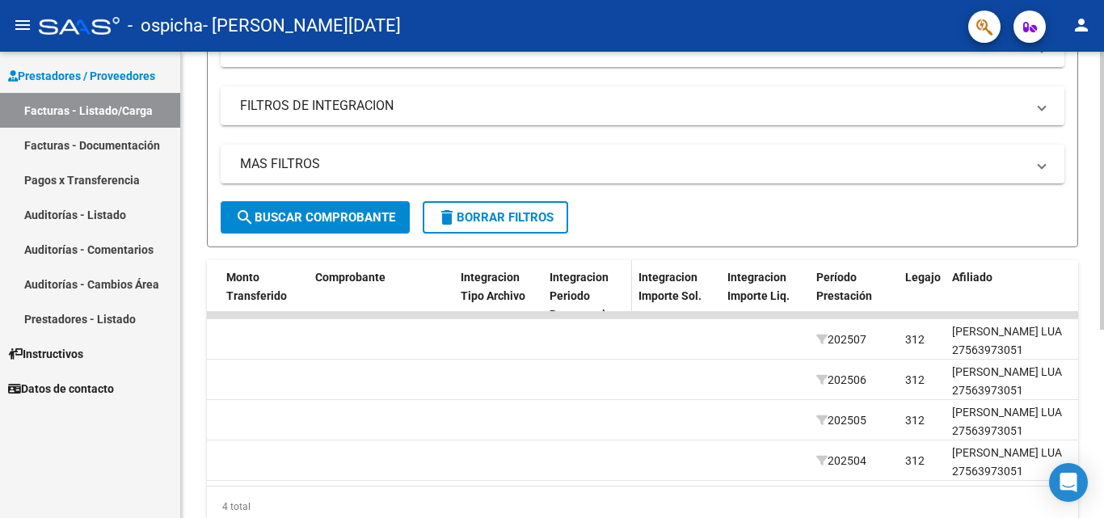
click at [595, 293] on div "Integracion Periodo Presentacion" at bounding box center [587, 295] width 76 height 55
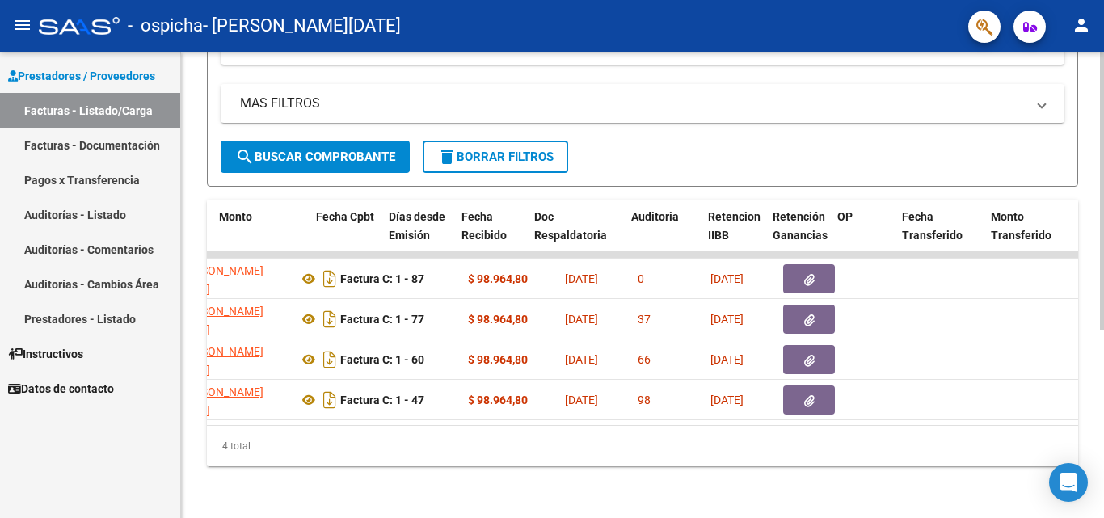
scroll to position [0, 1496]
